Goal: Information Seeking & Learning: Learn about a topic

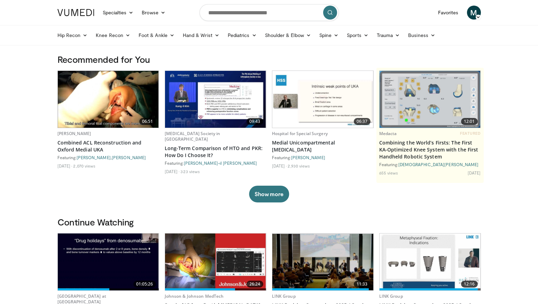
scroll to position [108, 0]
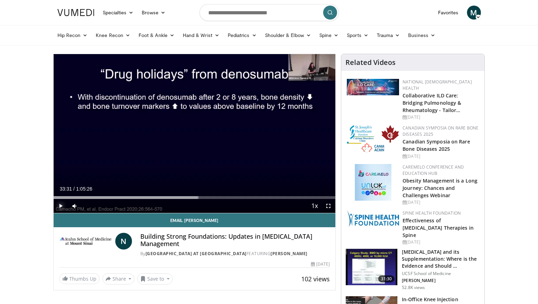
click at [63, 206] on span "Video Player" at bounding box center [61, 206] width 14 height 14
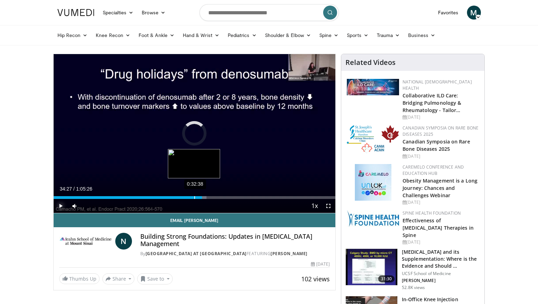
click at [194, 197] on div "0:34:27" at bounding box center [128, 197] width 148 height 3
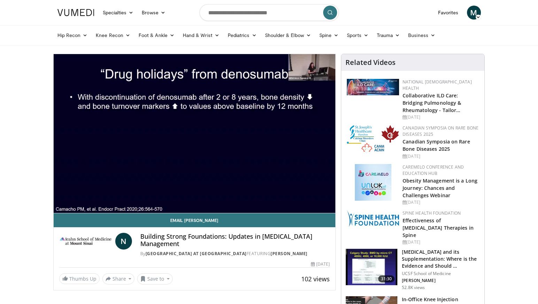
click at [198, 198] on div "10 seconds Tap to unmute" at bounding box center [195, 133] width 282 height 159
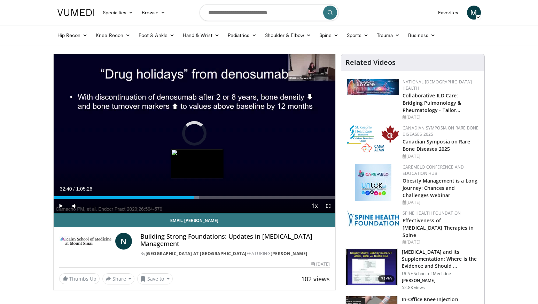
click at [198, 198] on div "Progress Bar" at bounding box center [196, 197] width 5 height 3
click at [200, 197] on div "Loaded : 52.73% 0:34:00 0:34:00" at bounding box center [195, 197] width 282 height 3
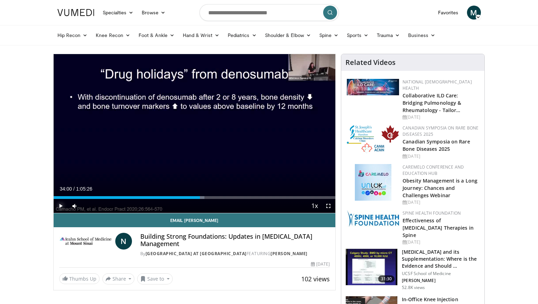
click at [63, 204] on span "Video Player" at bounding box center [61, 206] width 14 height 14
click at [201, 199] on div "Current Time 35:07 / Duration 1:05:26 Pause Skip Backward Skip Forward Mute 0% …" at bounding box center [195, 206] width 282 height 14
click at [203, 197] on div "Loaded : 53.06% 0:34:39 0:34:39" at bounding box center [195, 197] width 282 height 3
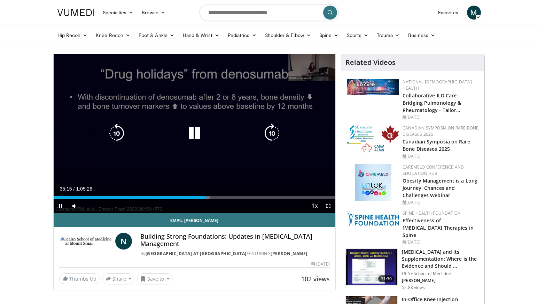
click at [117, 132] on icon "Video Player" at bounding box center [117, 133] width 20 height 20
click at [195, 132] on icon "Video Player" at bounding box center [195, 133] width 20 height 20
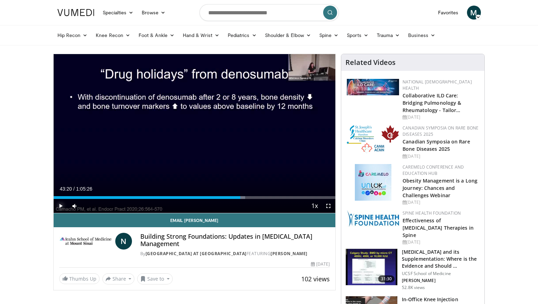
click at [62, 204] on span "Video Player" at bounding box center [61, 206] width 14 height 14
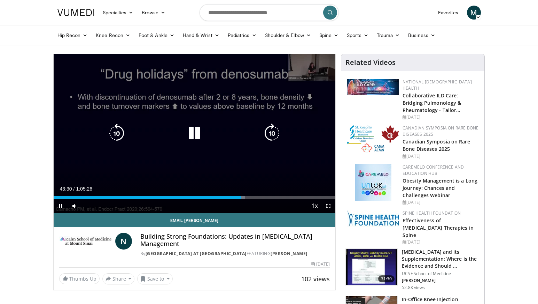
click at [194, 131] on icon "Video Player" at bounding box center [195, 133] width 20 height 20
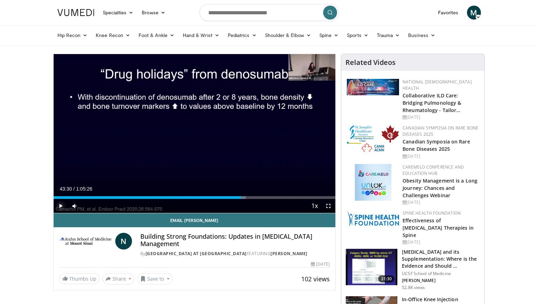
click at [59, 203] on span "Video Player" at bounding box center [61, 206] width 14 height 14
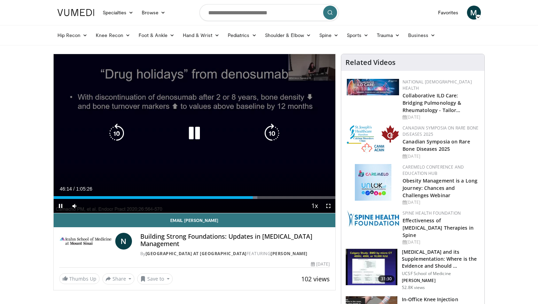
click at [189, 129] on icon "Video Player" at bounding box center [195, 133] width 20 height 20
click at [190, 134] on icon "Video Player" at bounding box center [195, 133] width 20 height 20
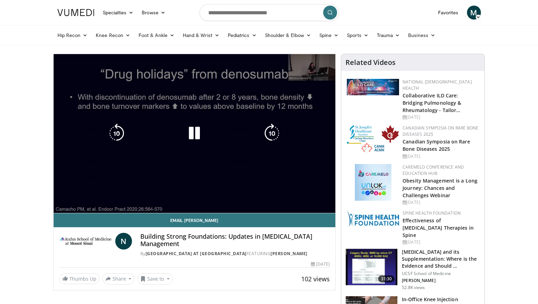
click at [275, 196] on div "10 seconds Tap to unmute" at bounding box center [195, 133] width 282 height 159
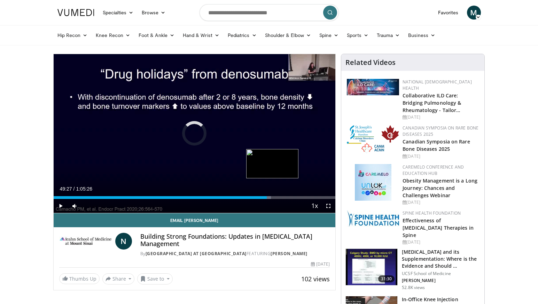
click at [273, 197] on div "Loaded : 77.18% 0:50:48 0:49:27" at bounding box center [195, 197] width 282 height 3
click at [281, 197] on div "Loaded : 78.33% 0:52:49 0:50:53" at bounding box center [195, 197] width 282 height 3
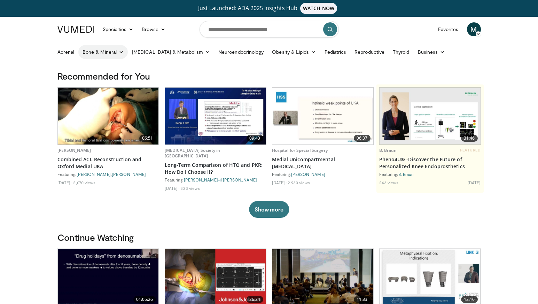
click at [113, 54] on link "Bone & Mineral" at bounding box center [102, 52] width 49 height 14
click at [110, 66] on link "Osteoporosis" at bounding box center [120, 68] width 83 height 11
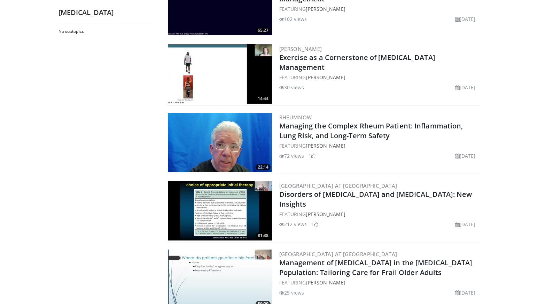
scroll to position [327, 0]
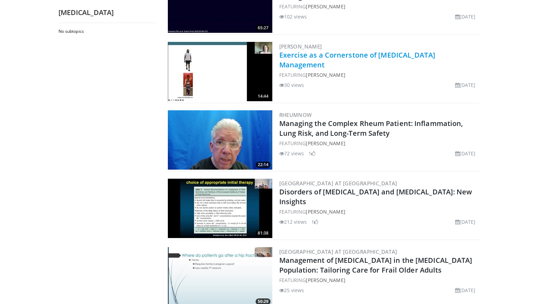
click at [353, 56] on link "Exercise as a Cornerstone of [MEDICAL_DATA] Management" at bounding box center [357, 59] width 156 height 19
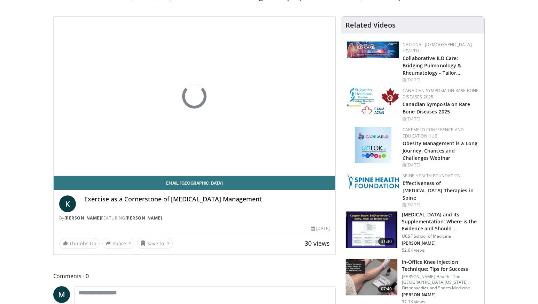
scroll to position [6, 0]
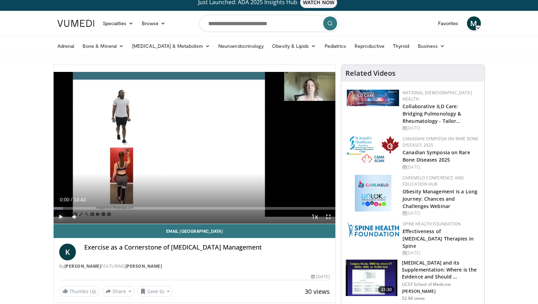
click at [59, 215] on span "Video Player" at bounding box center [61, 216] width 14 height 14
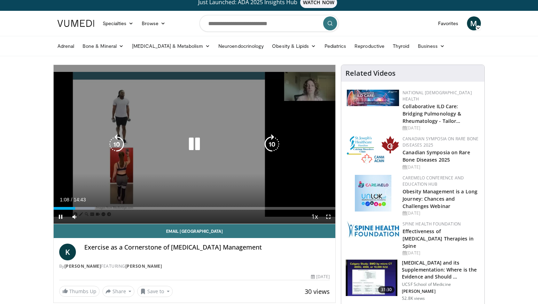
click at [273, 148] on icon "Video Player" at bounding box center [272, 144] width 20 height 20
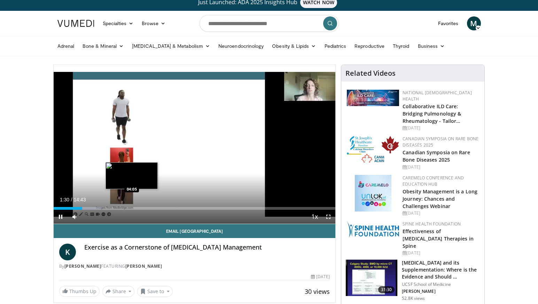
click at [132, 207] on div "Loaded : 16.97% 01:30 04:05" at bounding box center [195, 208] width 282 height 3
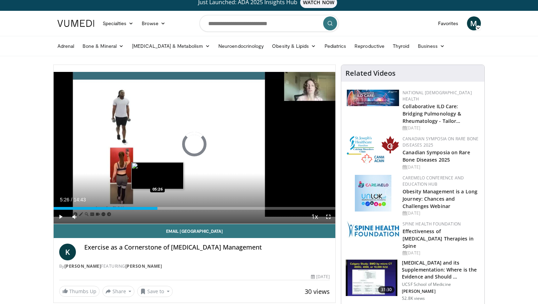
click at [158, 207] on div "Loaded : 30.30% 05:26 05:26" at bounding box center [195, 208] width 282 height 3
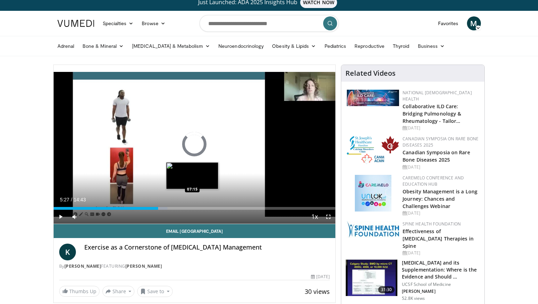
click at [192, 208] on div "Loaded : 40.40% 05:27 07:15" at bounding box center [195, 208] width 282 height 3
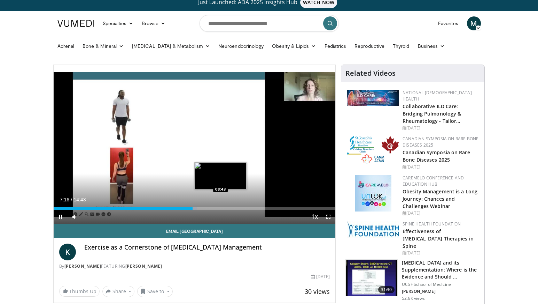
click at [221, 208] on div "Loaded : 50.92% 07:16 08:43" at bounding box center [195, 208] width 282 height 3
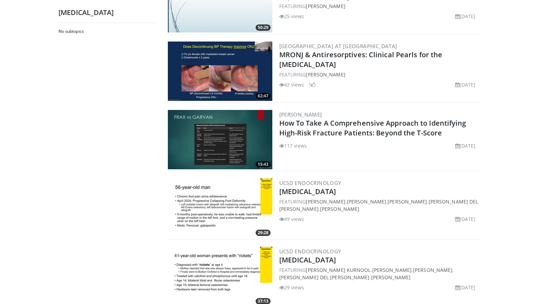
scroll to position [602, 0]
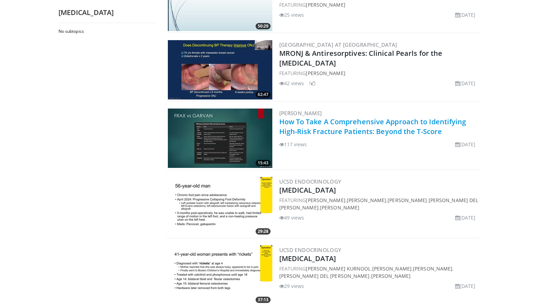
click at [369, 129] on link "How To Take A Comprehensive Approach to Identifying High-Risk Fracture Patients…" at bounding box center [372, 126] width 187 height 19
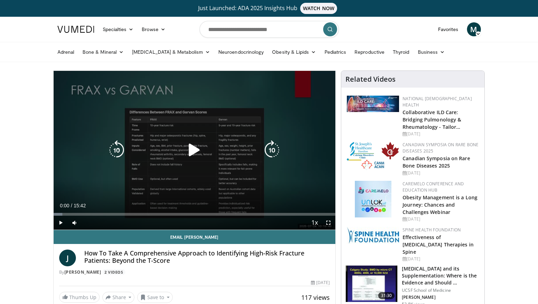
click at [191, 150] on icon "Video Player" at bounding box center [195, 150] width 20 height 20
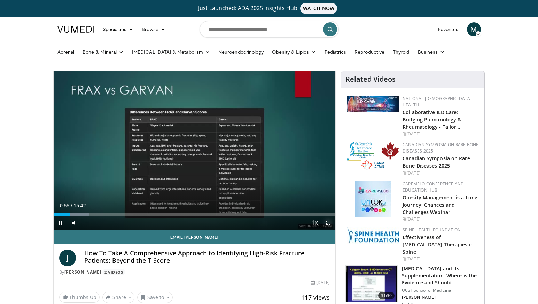
click at [328, 221] on span "Video Player" at bounding box center [329, 222] width 14 height 14
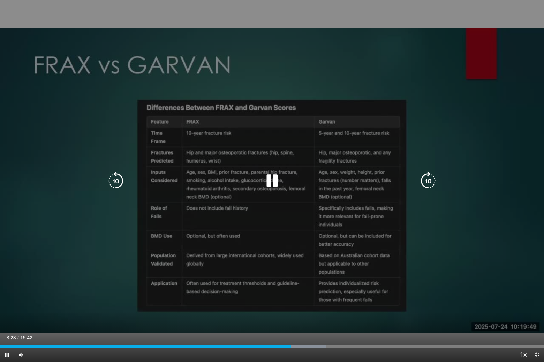
click at [122, 179] on icon "Video Player" at bounding box center [116, 181] width 20 height 20
